Goal: Information Seeking & Learning: Learn about a topic

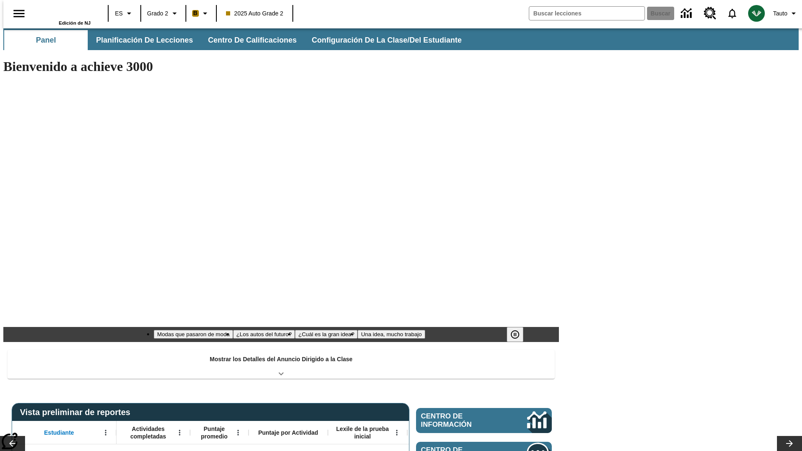
type input "-1"
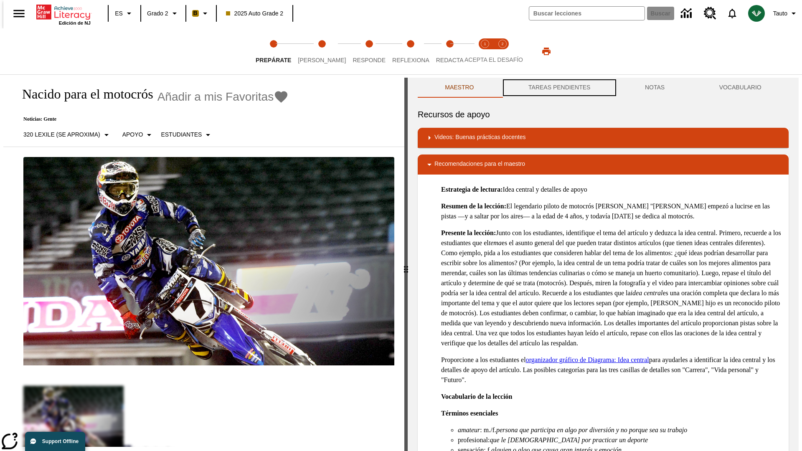
click at [558, 88] on button "TAREAS PENDIENTES" at bounding box center [559, 88] width 117 height 20
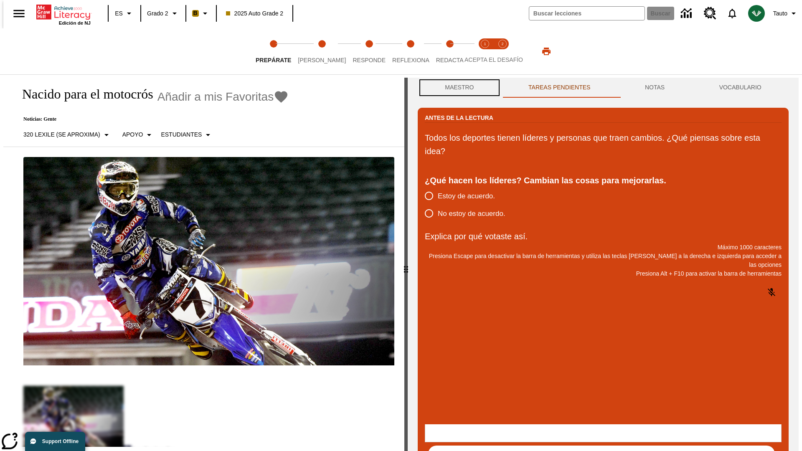
scroll to position [0, 0]
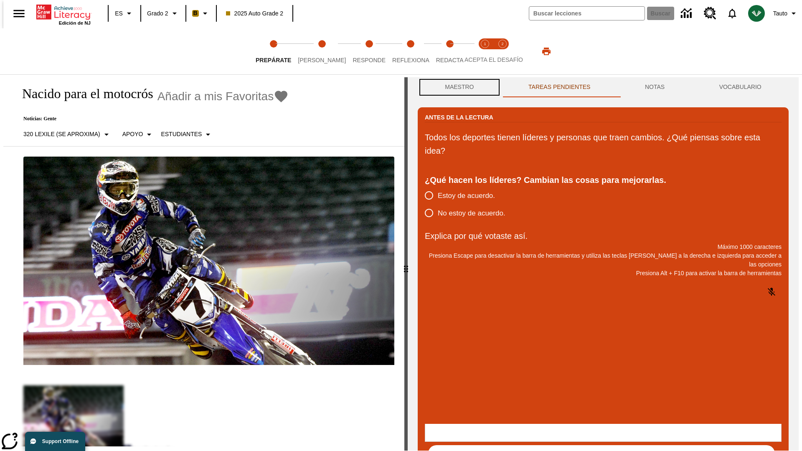
click at [457, 88] on button "Maestro" at bounding box center [460, 87] width 84 height 20
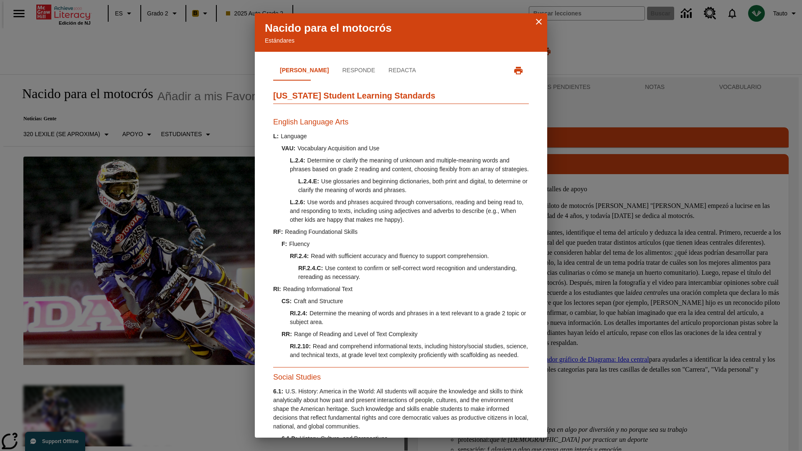
scroll to position [255, 0]
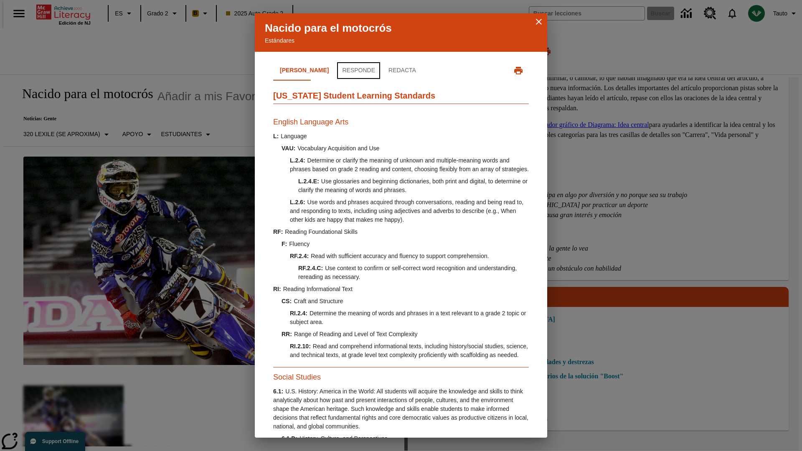
click at [335, 71] on button "Responde" at bounding box center [358, 71] width 46 height 20
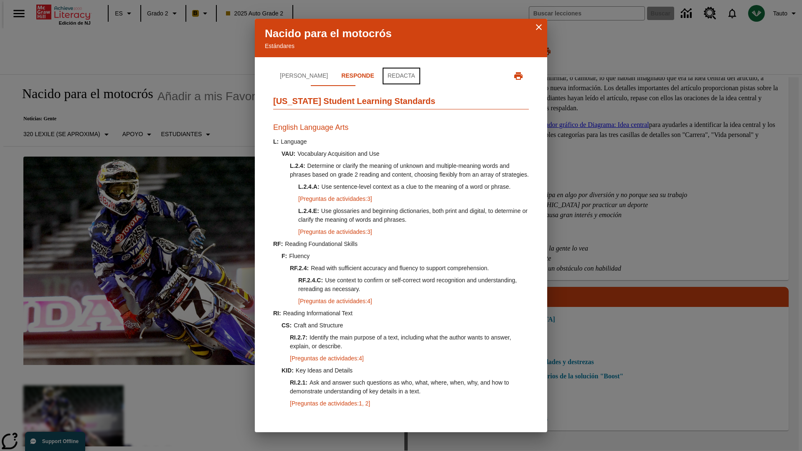
click at [381, 71] on button "Redacta" at bounding box center [401, 76] width 41 height 20
